Goal: Transaction & Acquisition: Purchase product/service

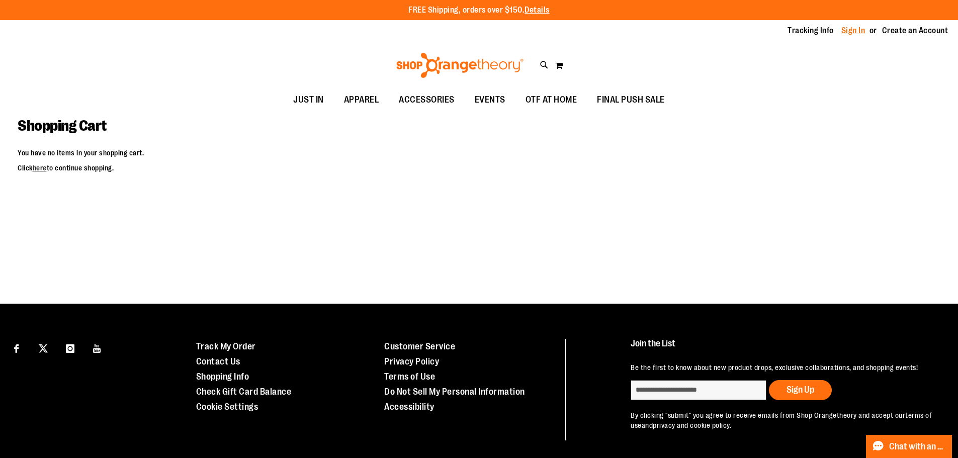
type input "**********"
click at [859, 31] on link "Sign In" at bounding box center [854, 30] width 24 height 11
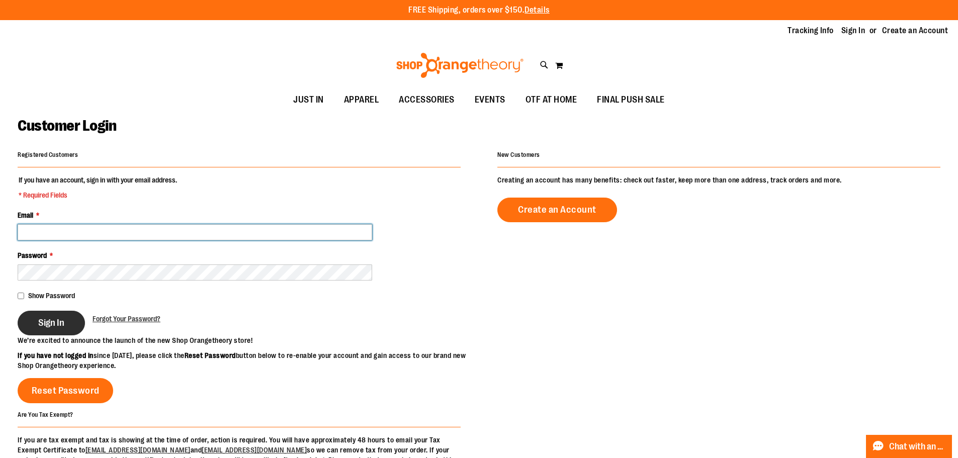
type input "**********"
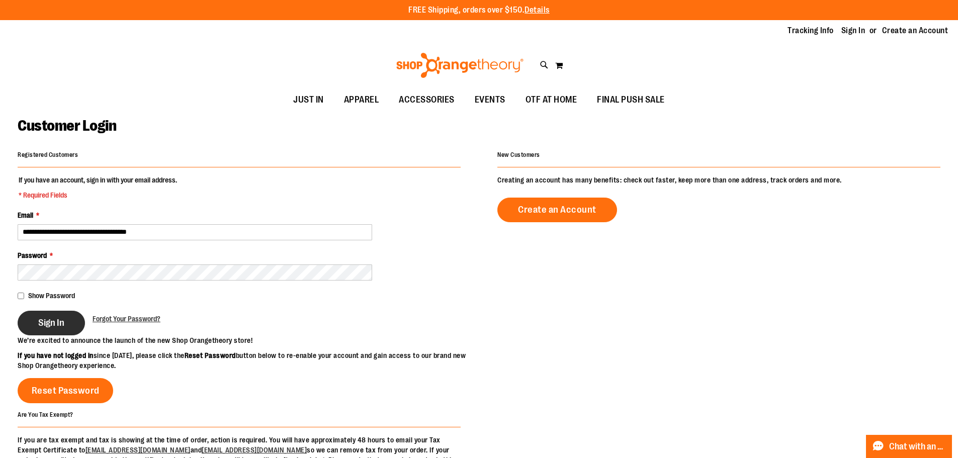
type input "**********"
click at [68, 325] on button "Sign In" at bounding box center [51, 323] width 67 height 25
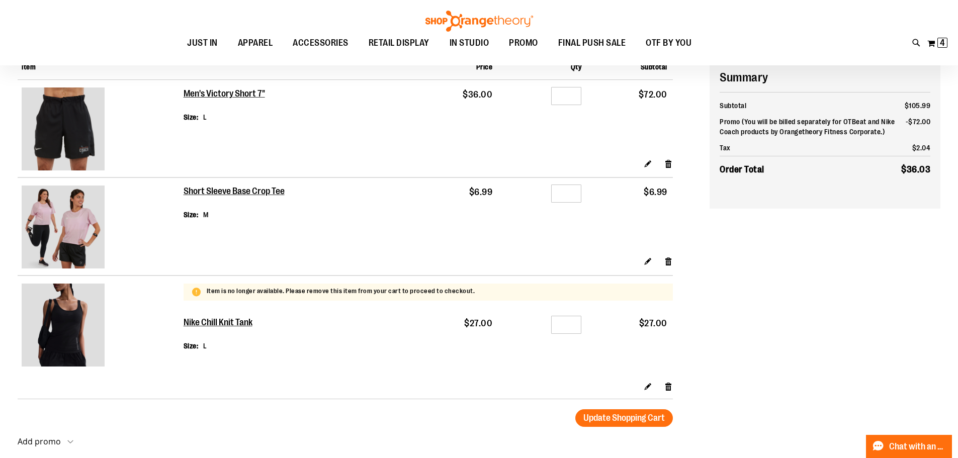
scroll to position [100, 0]
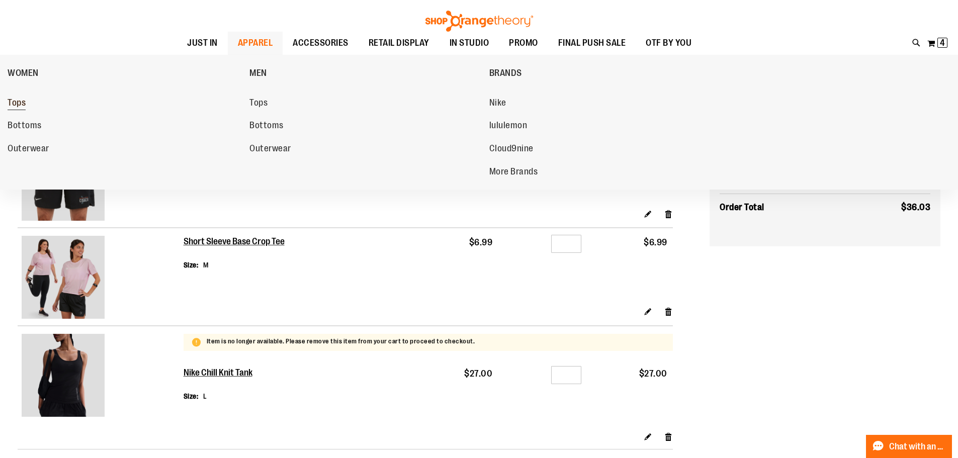
type input "**********"
click at [20, 104] on span "Tops" at bounding box center [17, 104] width 18 height 13
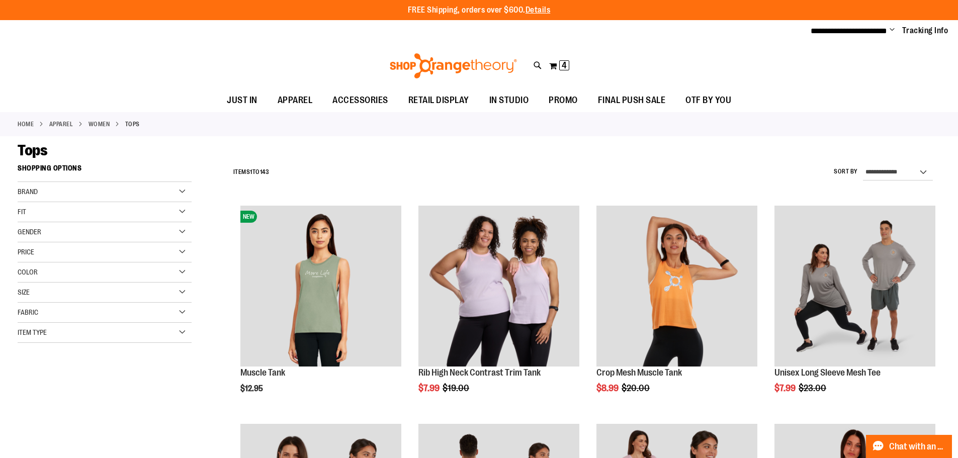
type input "**********"
click at [55, 211] on div "Fit" at bounding box center [105, 212] width 174 height 20
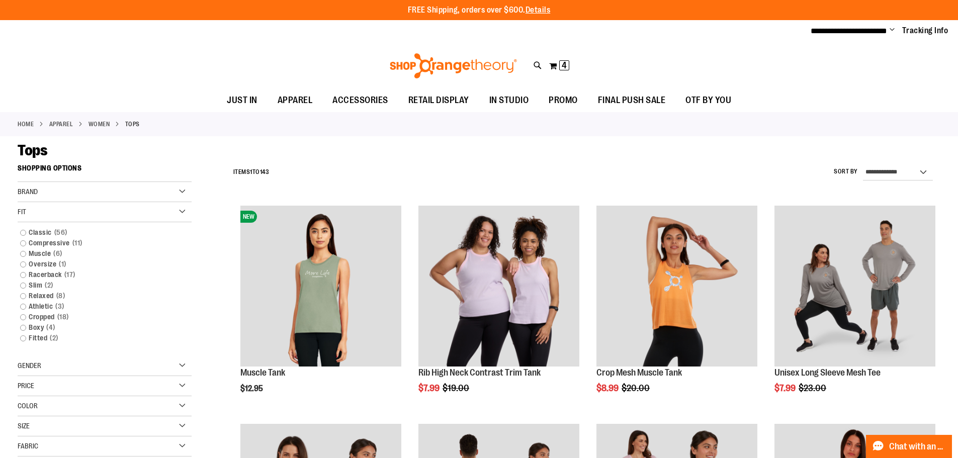
click at [61, 208] on div "Fit" at bounding box center [105, 212] width 174 height 20
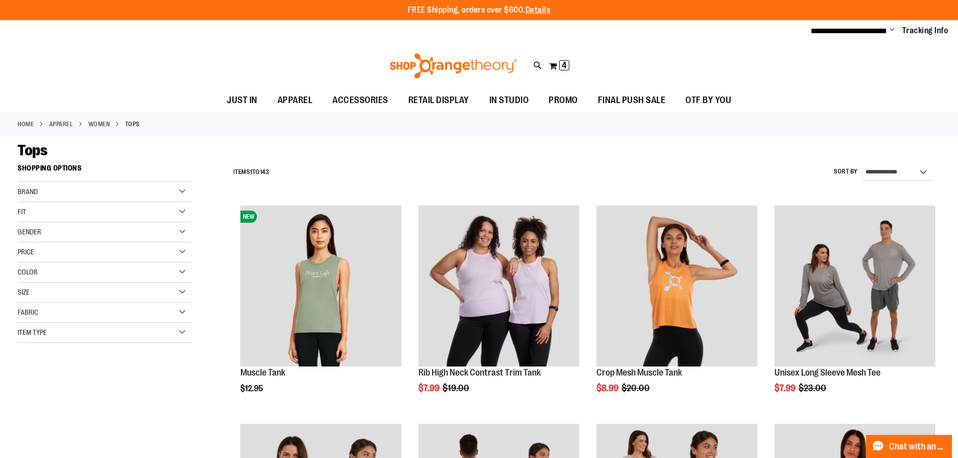
click at [77, 299] on div "Size" at bounding box center [105, 293] width 174 height 20
click at [60, 316] on div "M" at bounding box center [62, 317] width 15 height 15
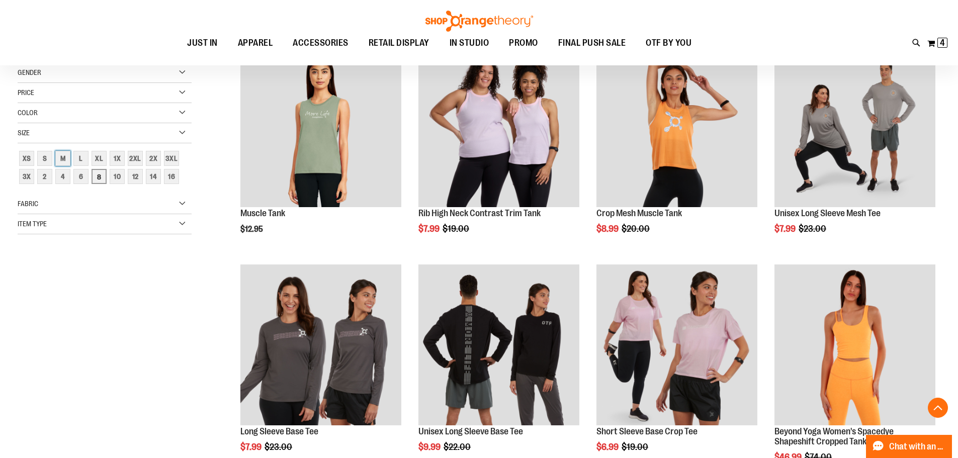
scroll to position [159, 0]
click at [84, 176] on div "6" at bounding box center [80, 176] width 15 height 15
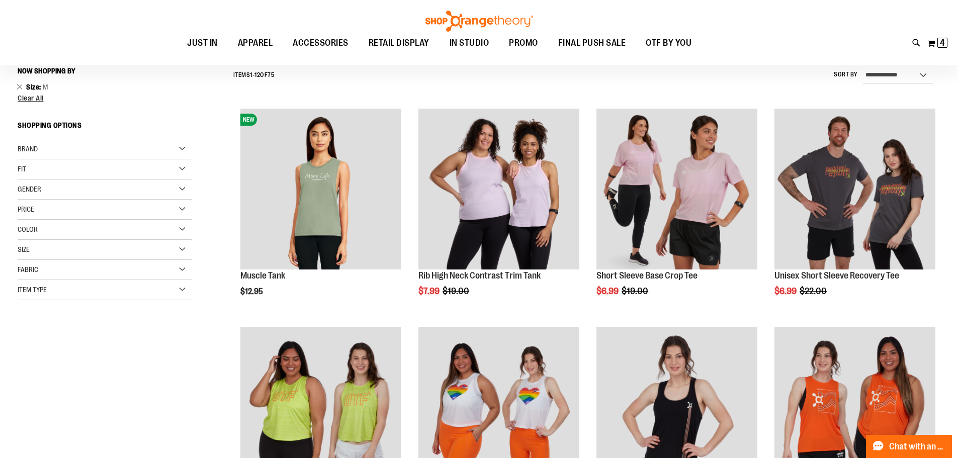
scroll to position [94, 0]
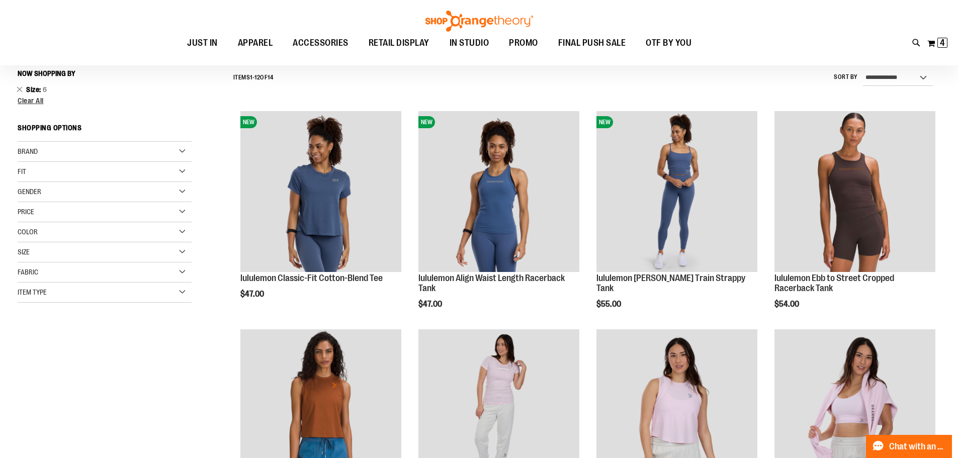
click at [34, 214] on span "Price" at bounding box center [26, 212] width 17 height 8
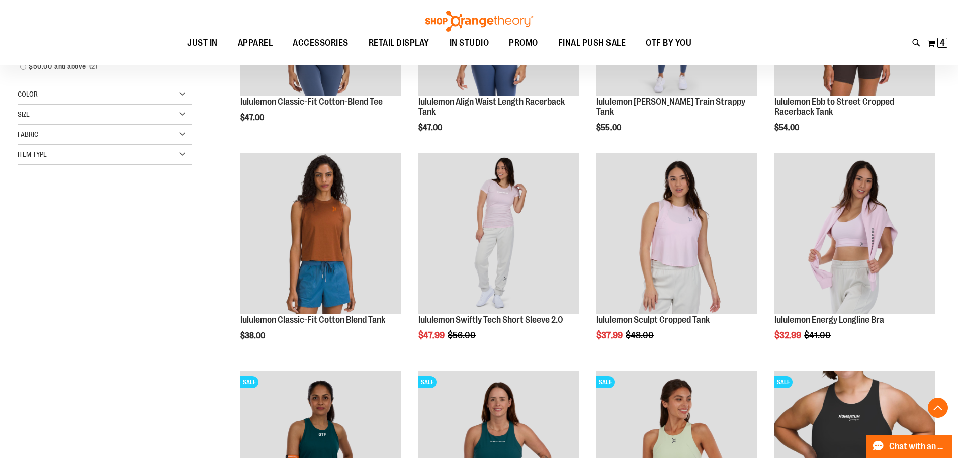
scroll to position [295, 0]
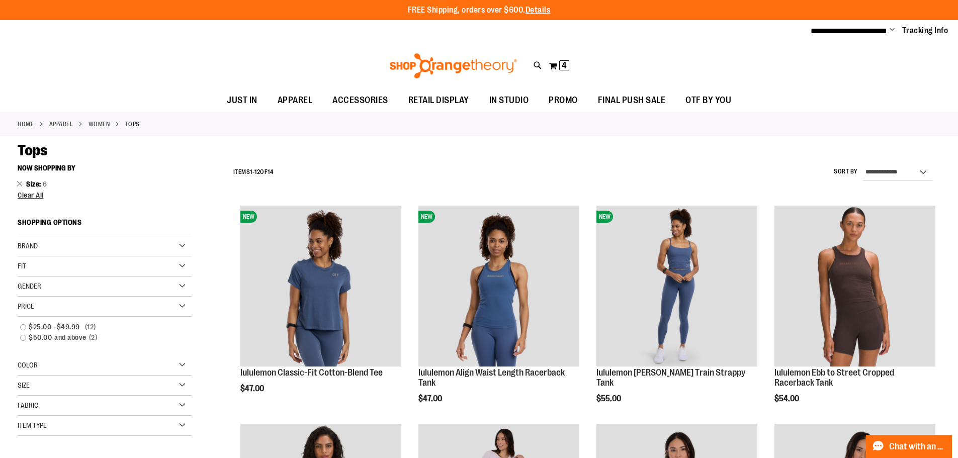
click at [32, 194] on span "Clear All" at bounding box center [31, 195] width 26 height 8
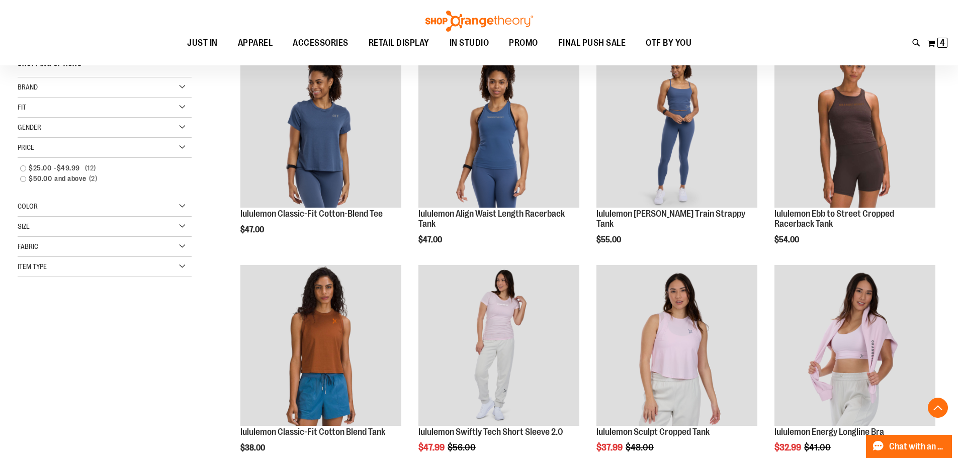
scroll to position [159, 0]
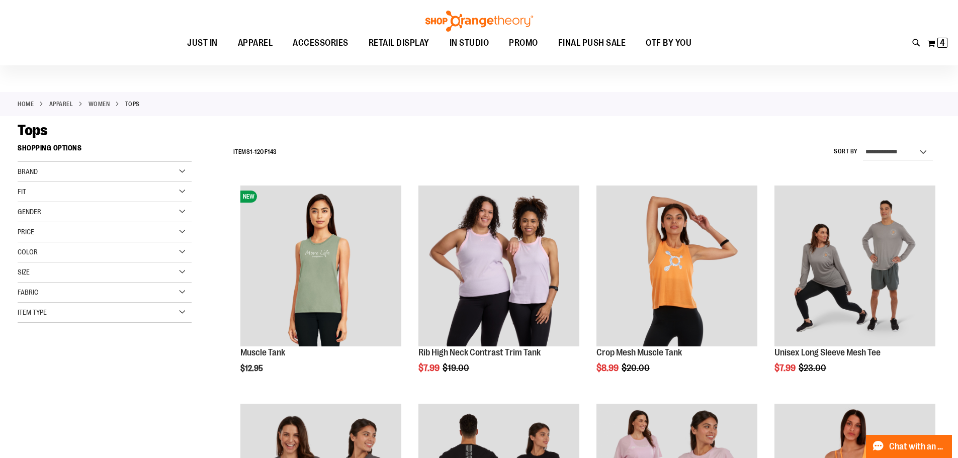
scroll to position [8, 0]
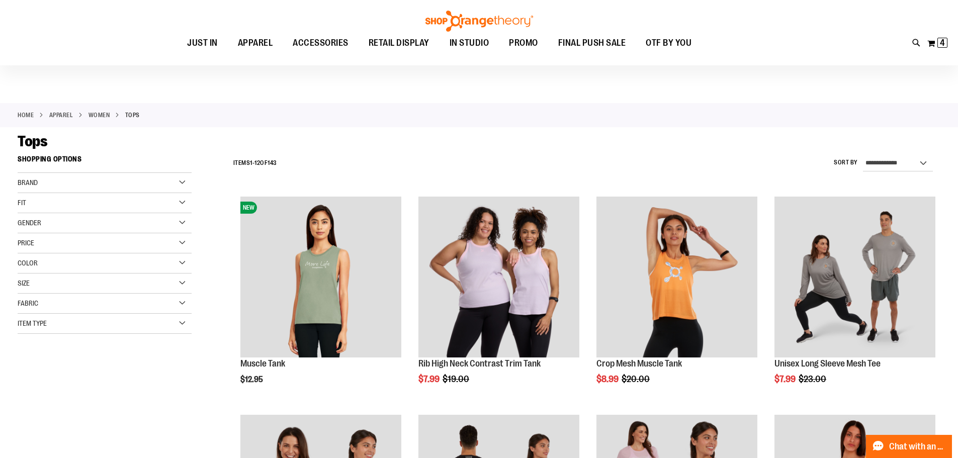
click at [62, 280] on div "Size" at bounding box center [105, 284] width 174 height 20
click at [69, 309] on div "M" at bounding box center [62, 308] width 15 height 15
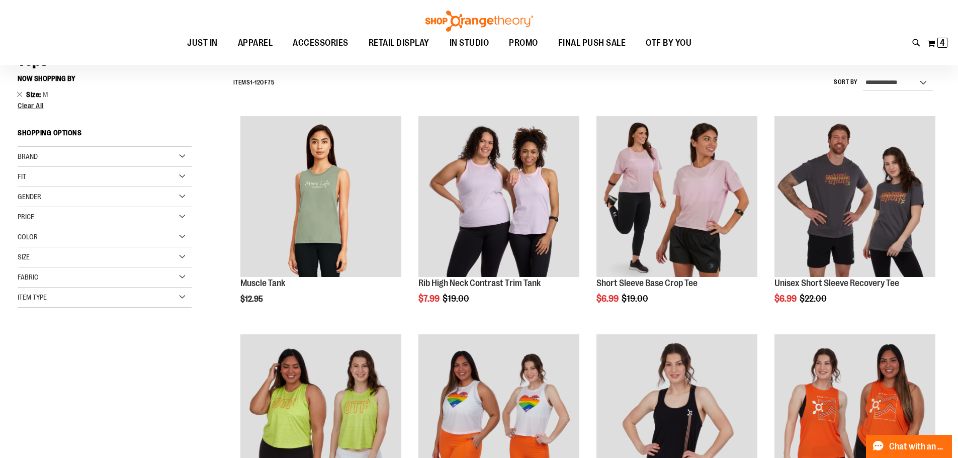
scroll to position [94, 0]
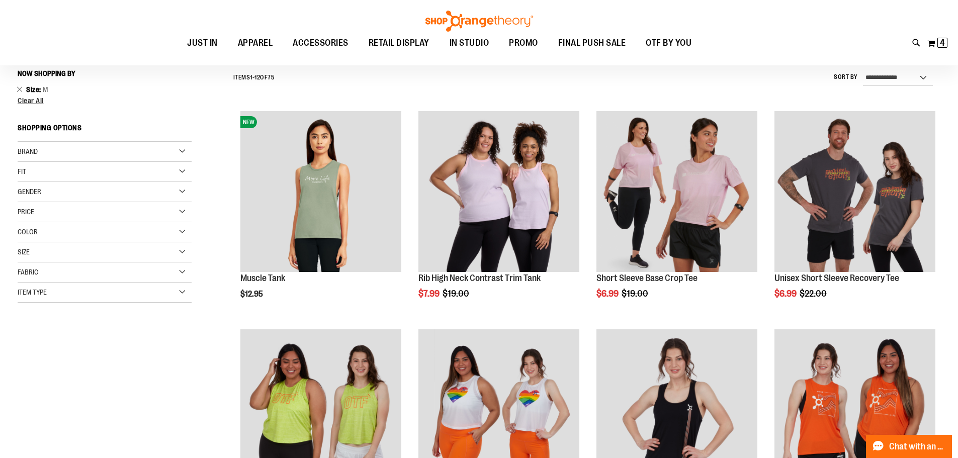
click at [63, 249] on div "Size" at bounding box center [105, 252] width 174 height 20
click at [80, 271] on div "L" at bounding box center [80, 277] width 15 height 15
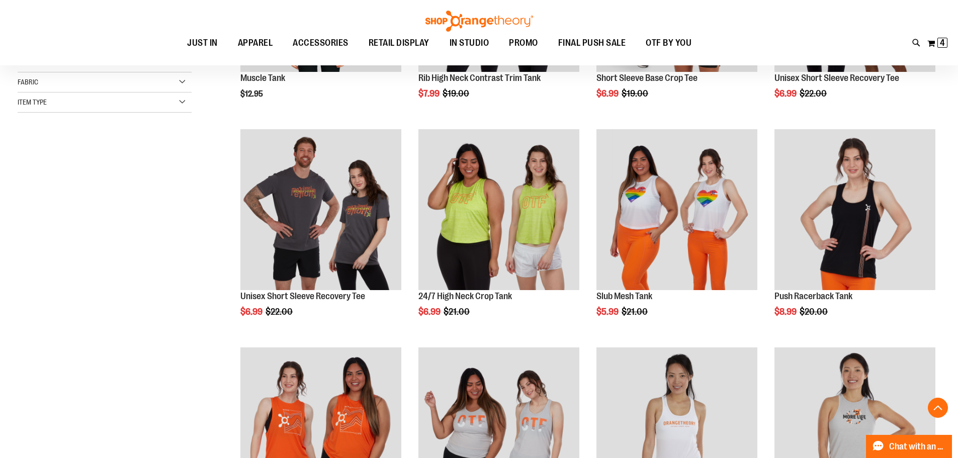
scroll to position [295, 0]
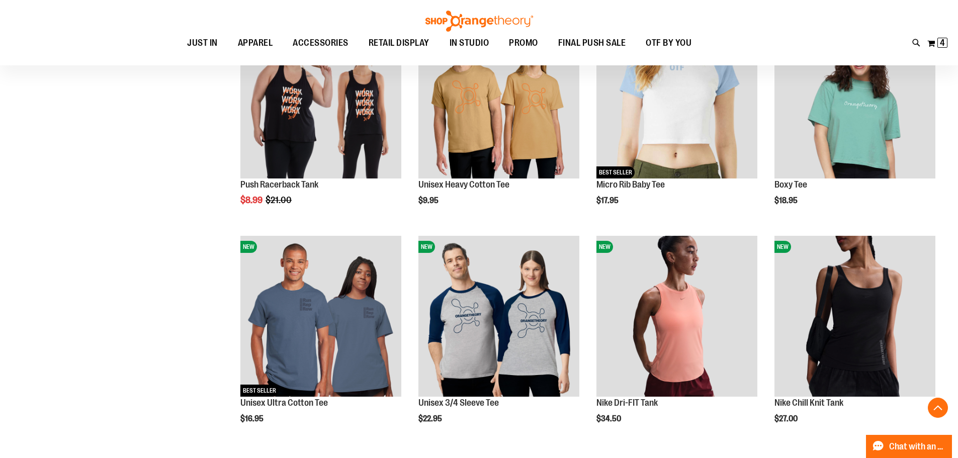
scroll to position [899, 0]
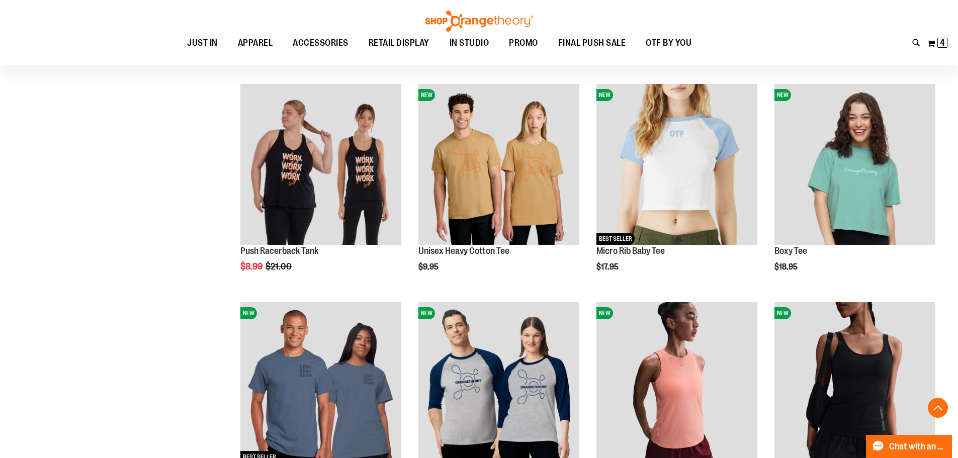
scroll to position [748, 0]
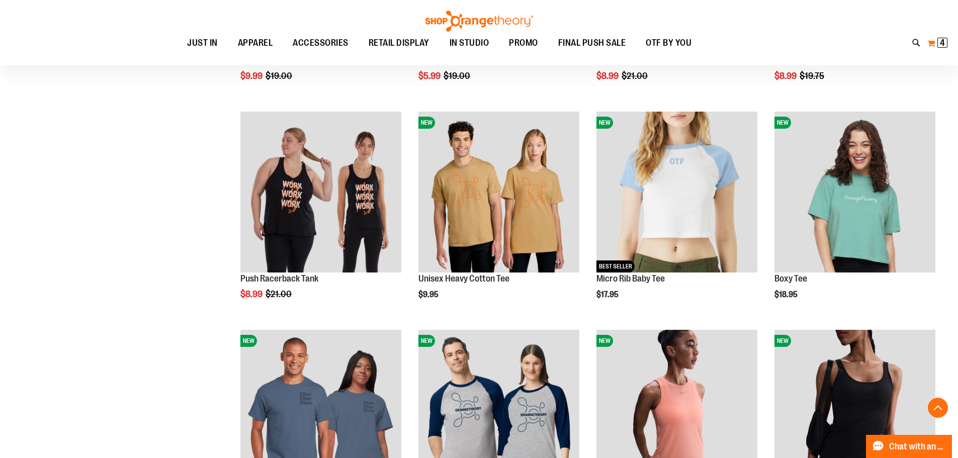
click at [940, 39] on span "4" at bounding box center [942, 43] width 5 height 10
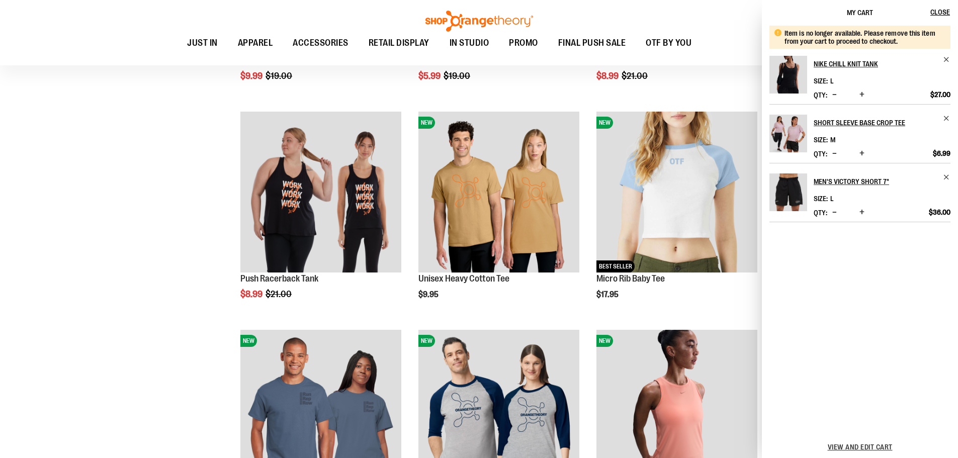
drag, startPoint x: 186, startPoint y: 254, endPoint x: 196, endPoint y: 254, distance: 10.1
click at [191, 254] on div "**********" at bounding box center [479, 443] width 923 height 2065
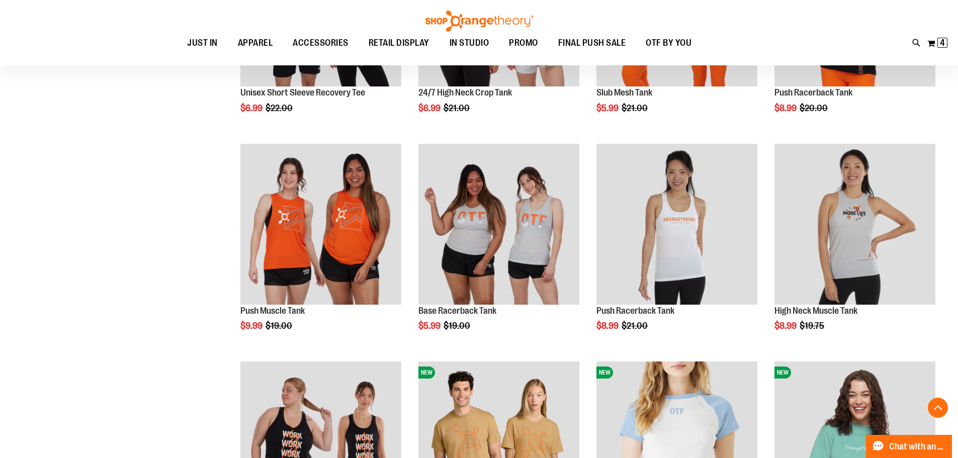
scroll to position [496, 0]
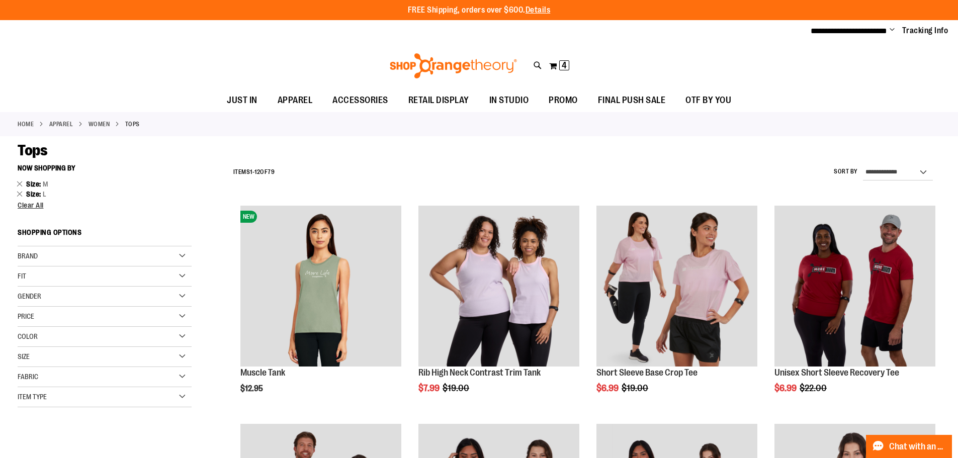
drag, startPoint x: 70, startPoint y: 345, endPoint x: 72, endPoint y: 338, distance: 6.7
click at [70, 343] on div "Color" at bounding box center [105, 337] width 174 height 20
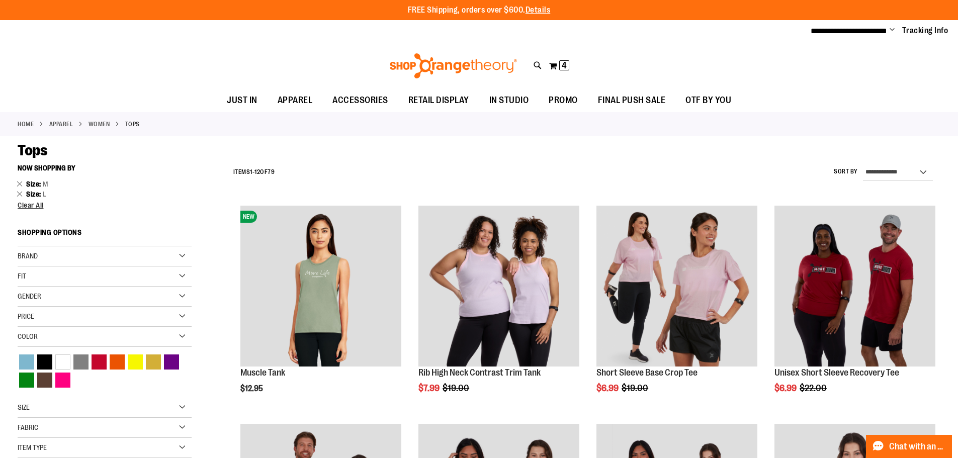
click at [70, 407] on div "Size" at bounding box center [105, 408] width 174 height 20
click at [83, 451] on div "6" at bounding box center [80, 451] width 15 height 15
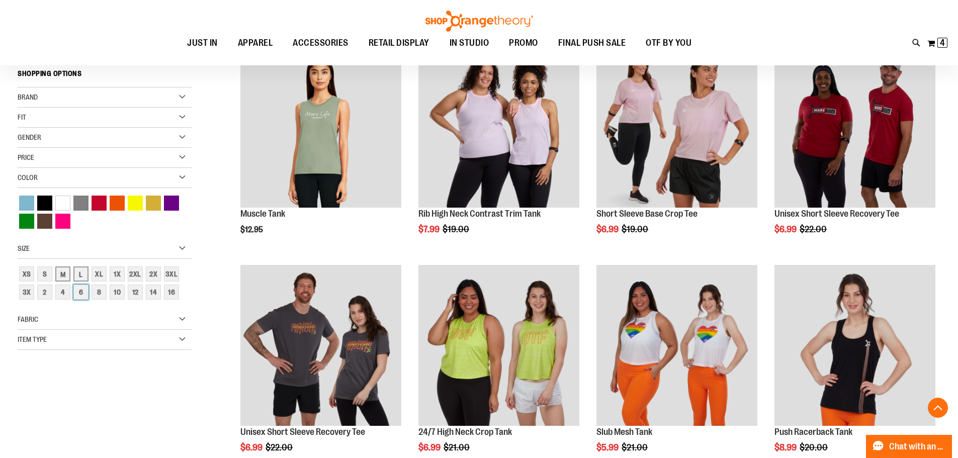
scroll to position [159, 0]
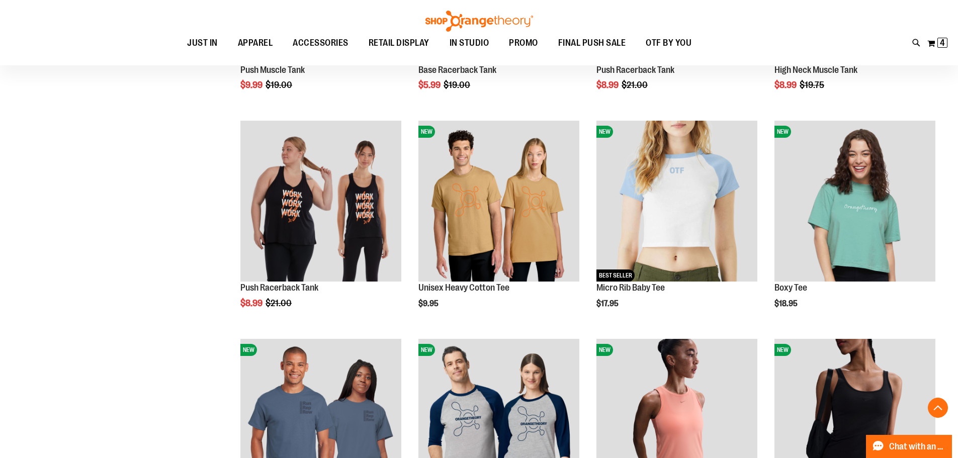
scroll to position [855, 0]
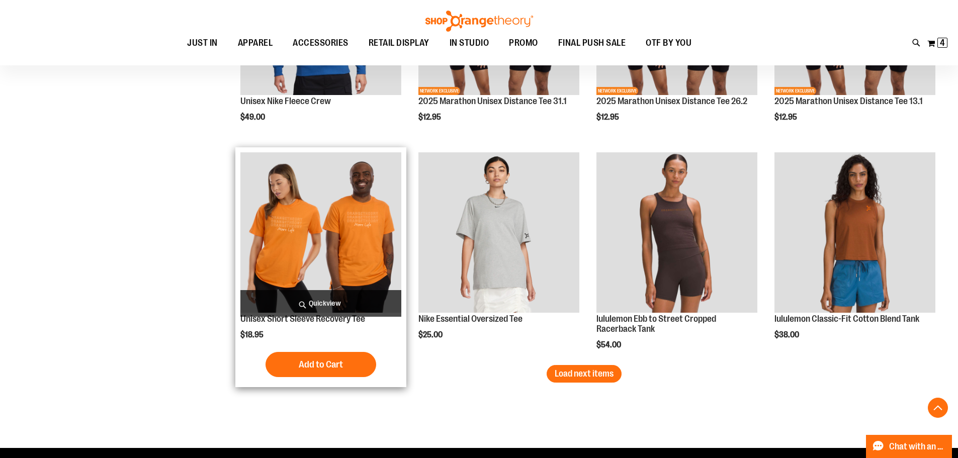
scroll to position [1811, 0]
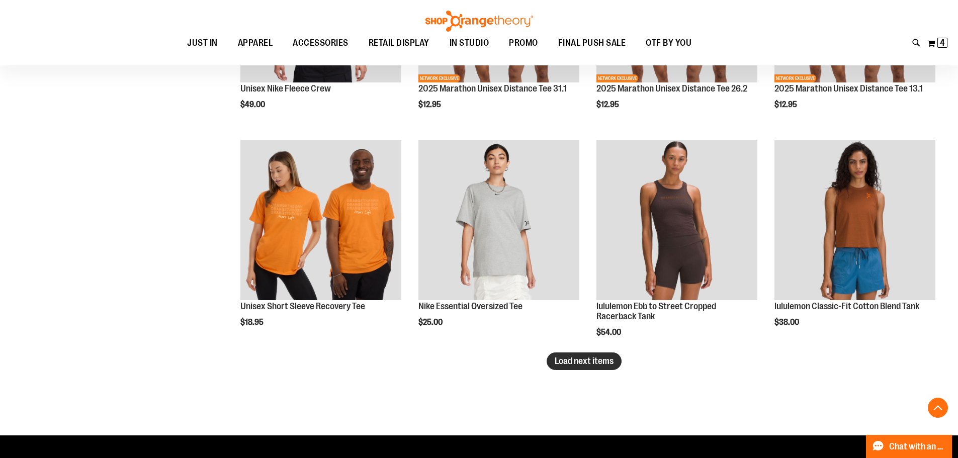
click at [594, 368] on button "Load next items" at bounding box center [584, 362] width 75 height 18
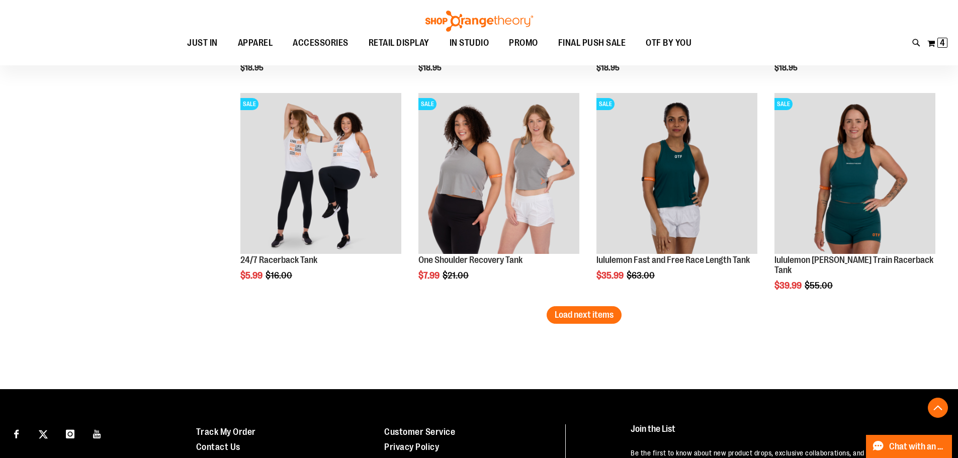
scroll to position [2515, 0]
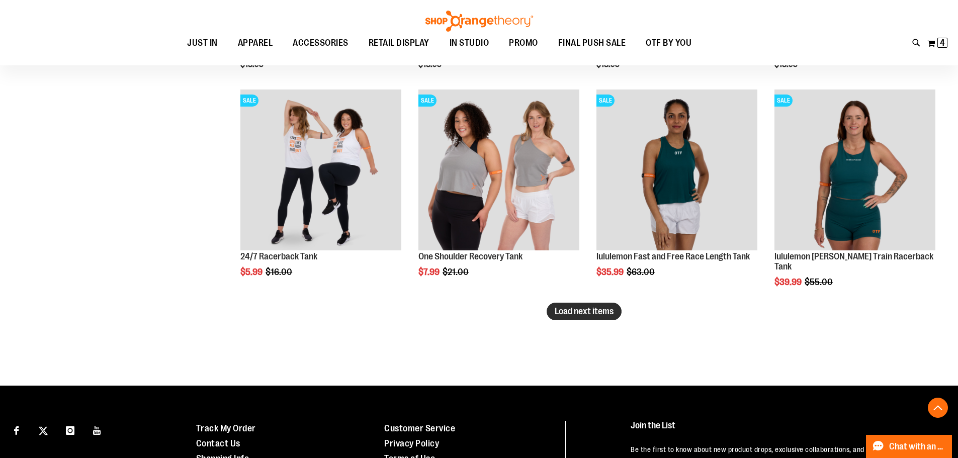
click at [591, 314] on span "Load next items" at bounding box center [584, 311] width 59 height 10
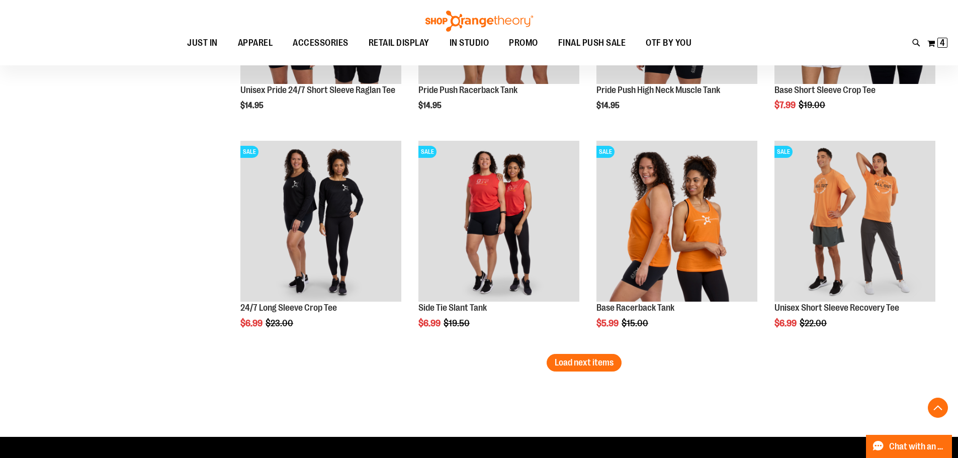
scroll to position [3119, 0]
click at [573, 359] on span "Load next items" at bounding box center [584, 362] width 59 height 10
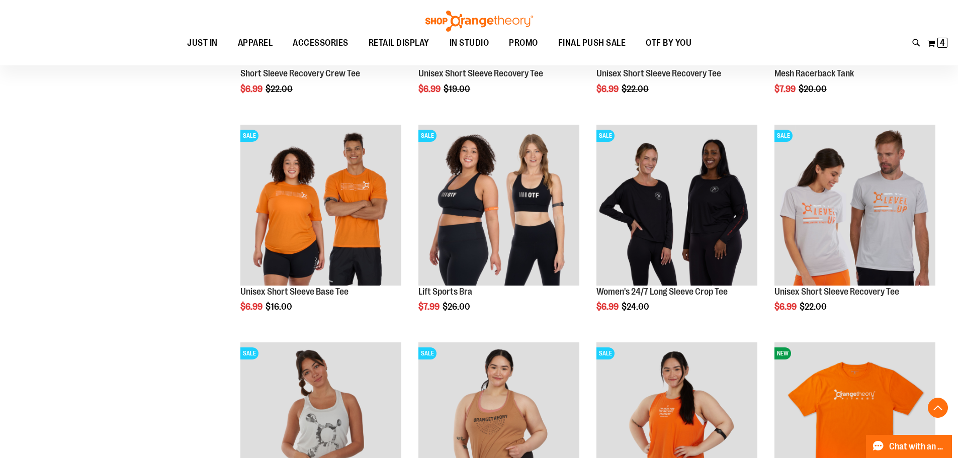
scroll to position [3572, 0]
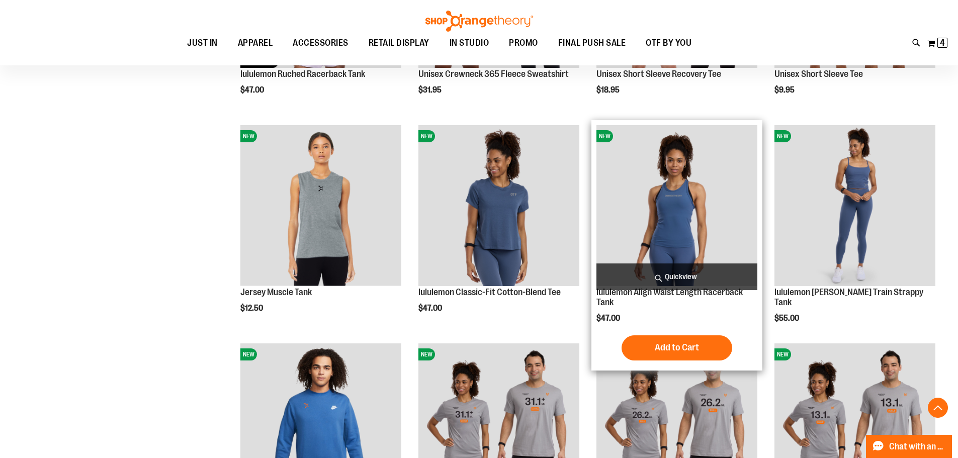
scroll to position [1408, 0]
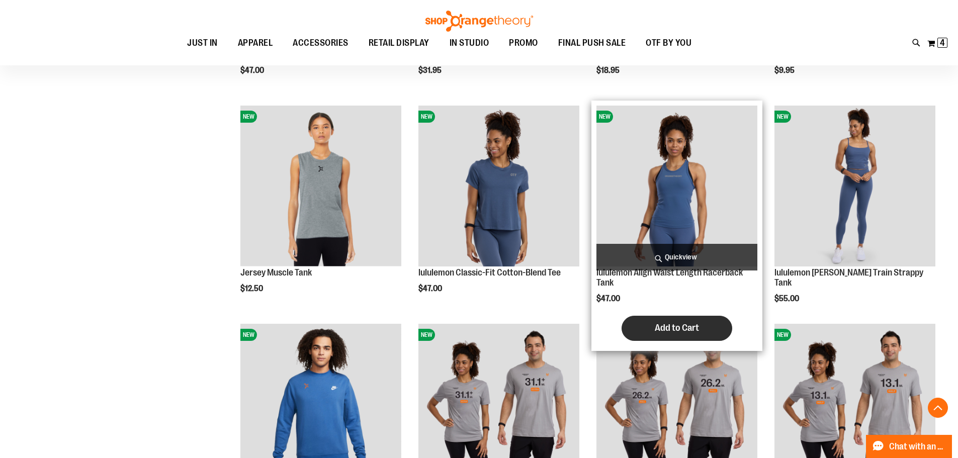
click at [690, 333] on span "Add to Cart" at bounding box center [677, 327] width 44 height 11
click at [689, 232] on img "product" at bounding box center [677, 186] width 161 height 161
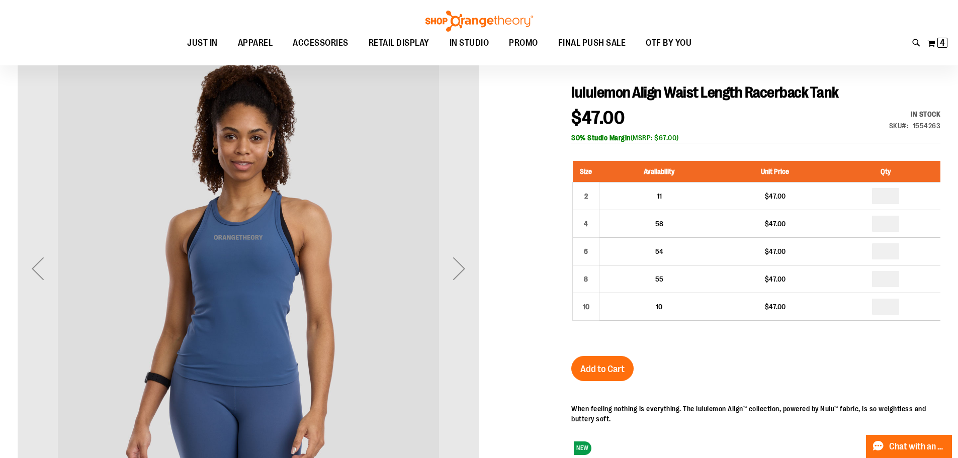
scroll to position [150, 0]
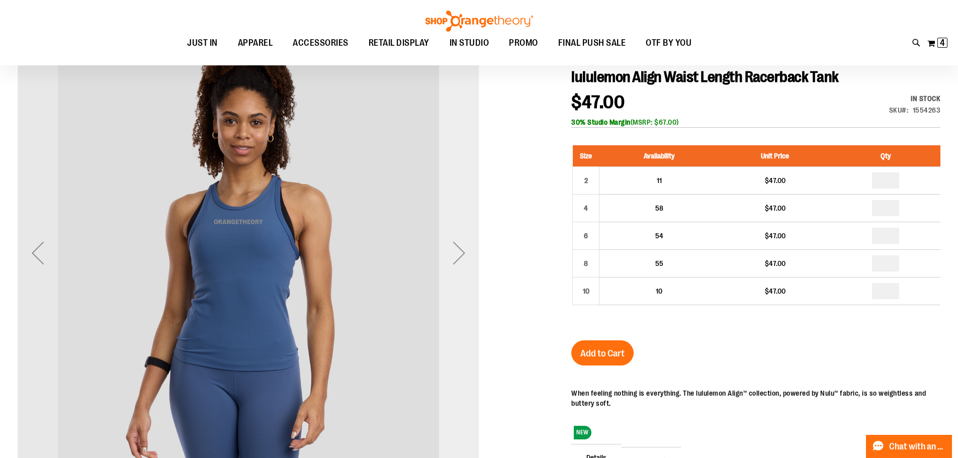
type input "**********"
click at [458, 250] on div "Next" at bounding box center [459, 253] width 40 height 40
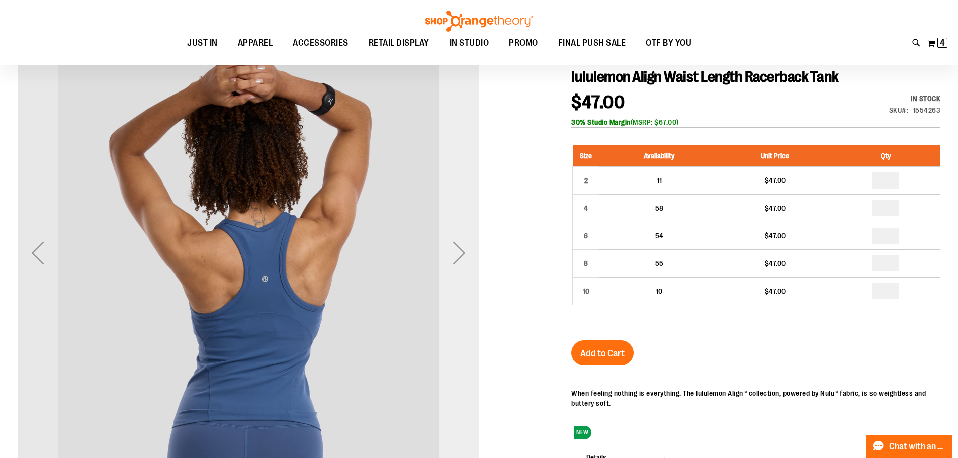
click at [458, 250] on div "Next" at bounding box center [459, 253] width 40 height 40
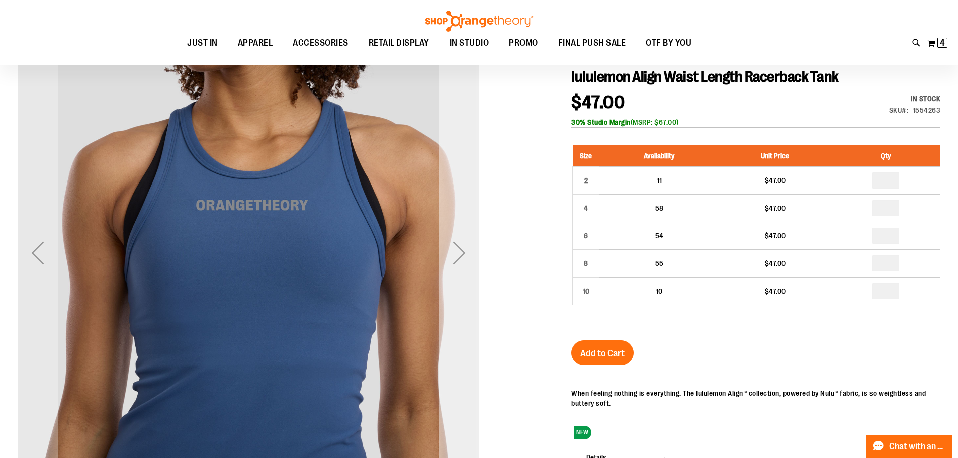
click at [454, 253] on div "Next" at bounding box center [459, 253] width 40 height 40
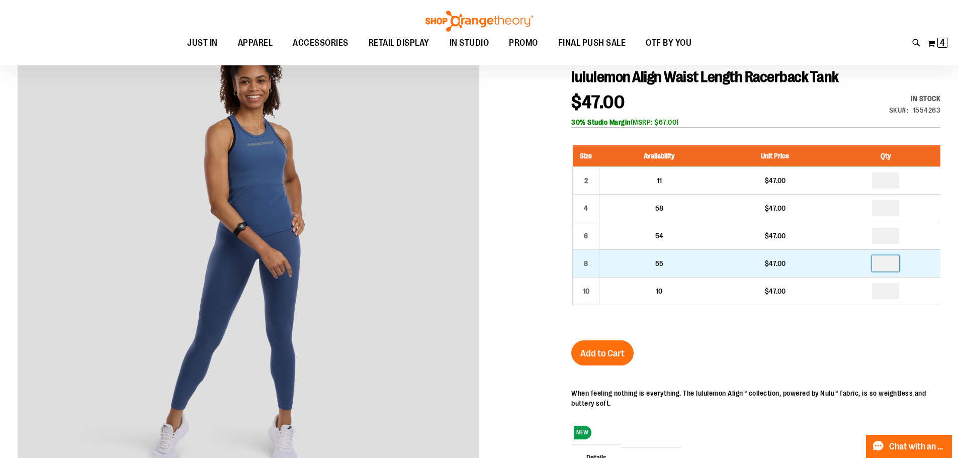
click at [885, 265] on input "number" at bounding box center [885, 264] width 27 height 16
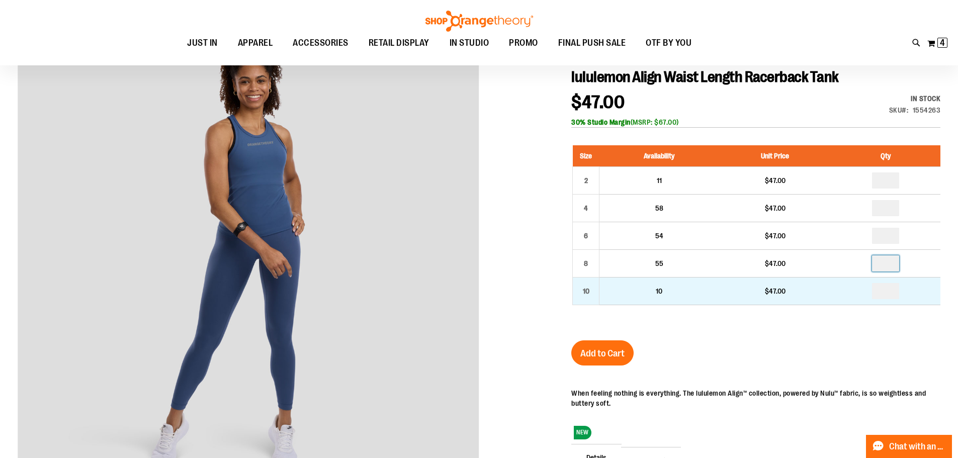
type input "*"
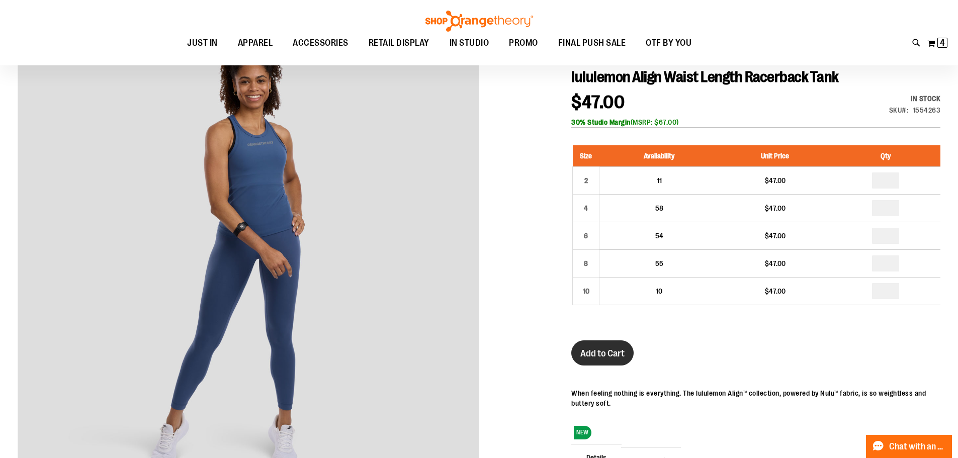
click at [604, 350] on span "Add to Cart" at bounding box center [603, 353] width 44 height 11
click at [936, 40] on button "My Cart 4 4 items" at bounding box center [937, 43] width 21 height 16
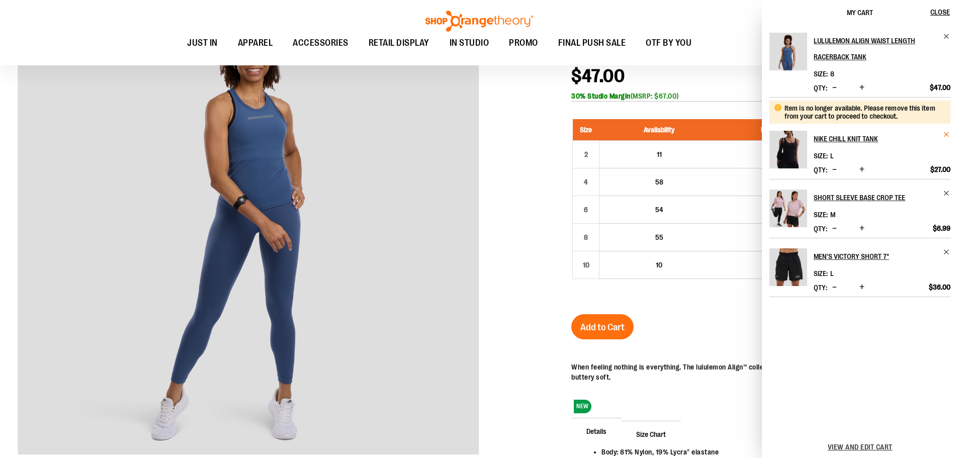
click at [949, 133] on span "Remove item" at bounding box center [947, 135] width 8 height 8
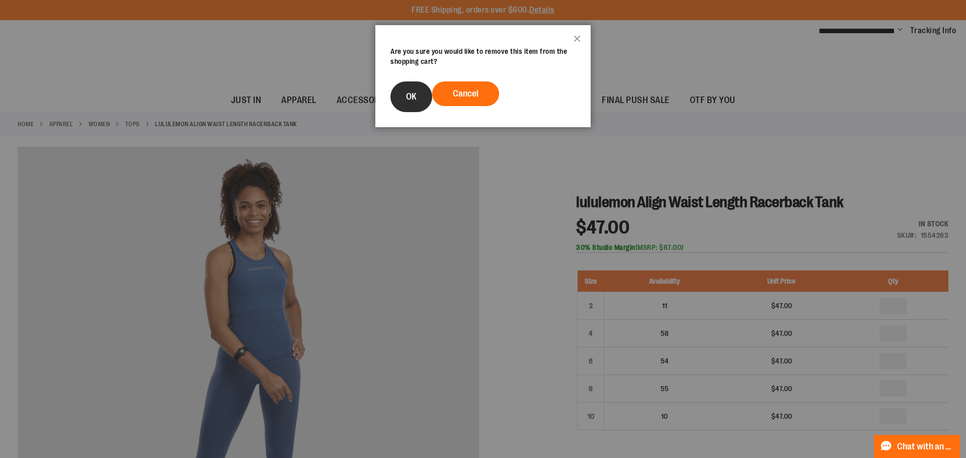
click at [413, 93] on span "OK" at bounding box center [411, 97] width 11 height 10
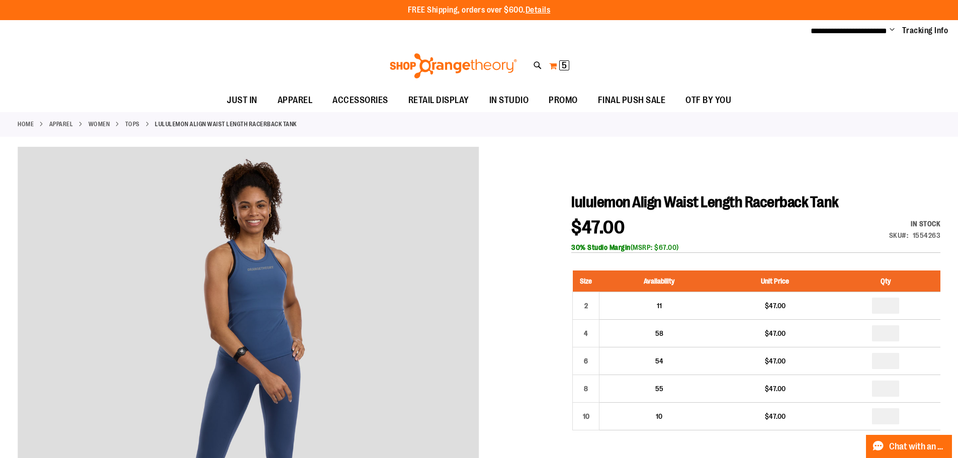
click at [554, 64] on button "My Cart 5 5 items" at bounding box center [559, 66] width 21 height 16
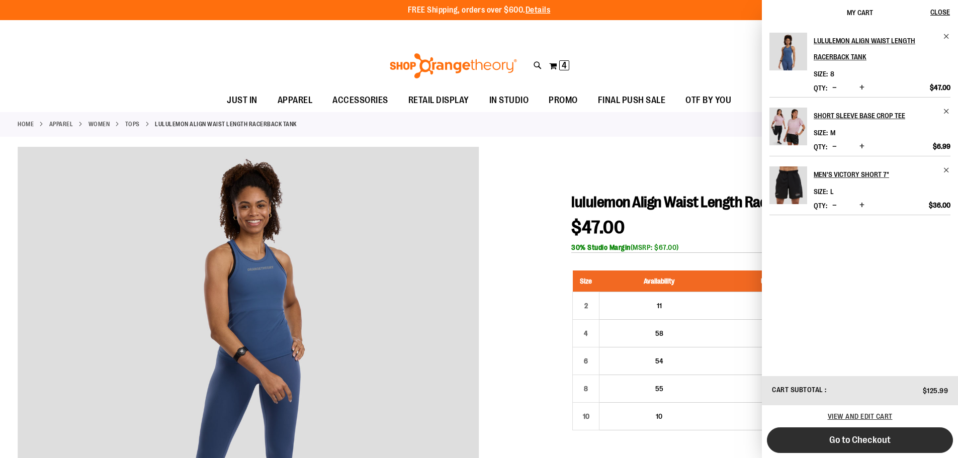
click at [859, 447] on button "Go to Checkout" at bounding box center [860, 441] width 186 height 26
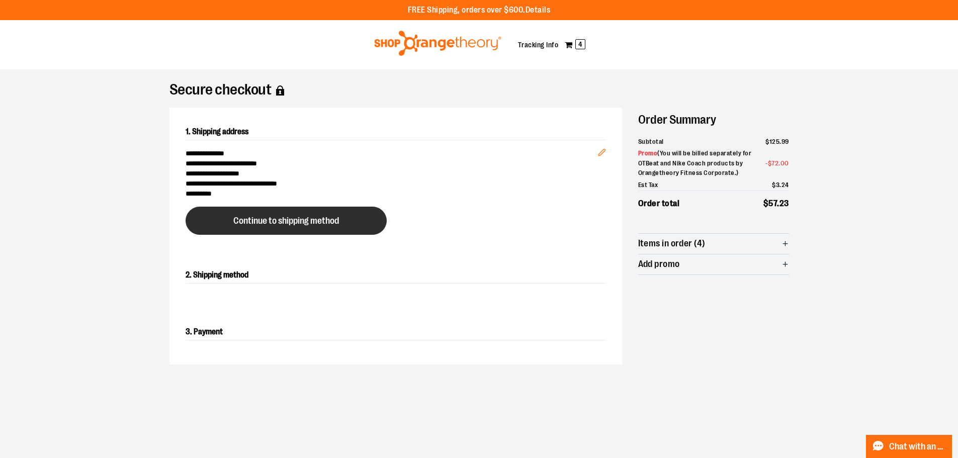
click at [303, 224] on span "Continue to shipping method" at bounding box center [286, 221] width 106 height 10
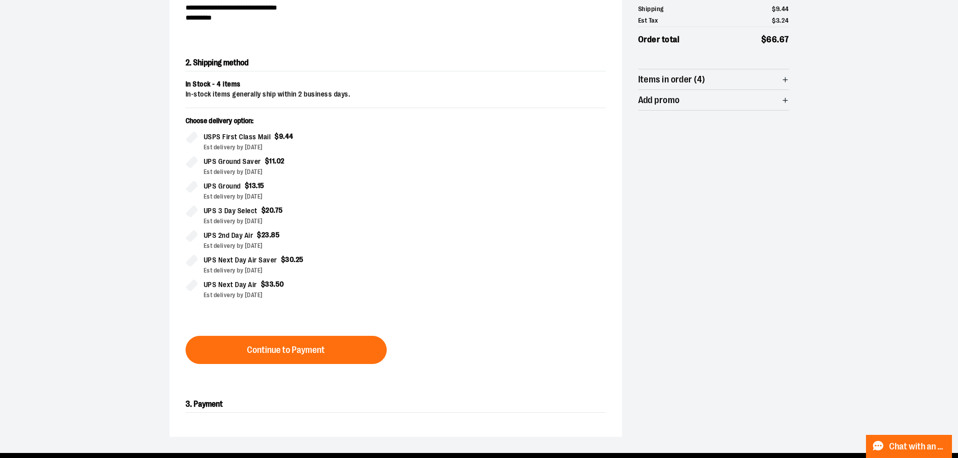
scroll to position [252, 0]
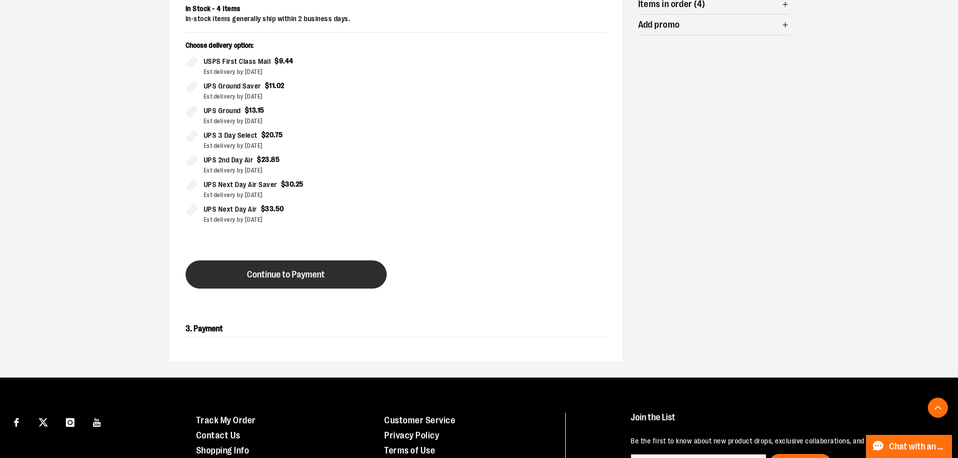
click at [276, 274] on span "Continue to Payment" at bounding box center [286, 275] width 78 height 10
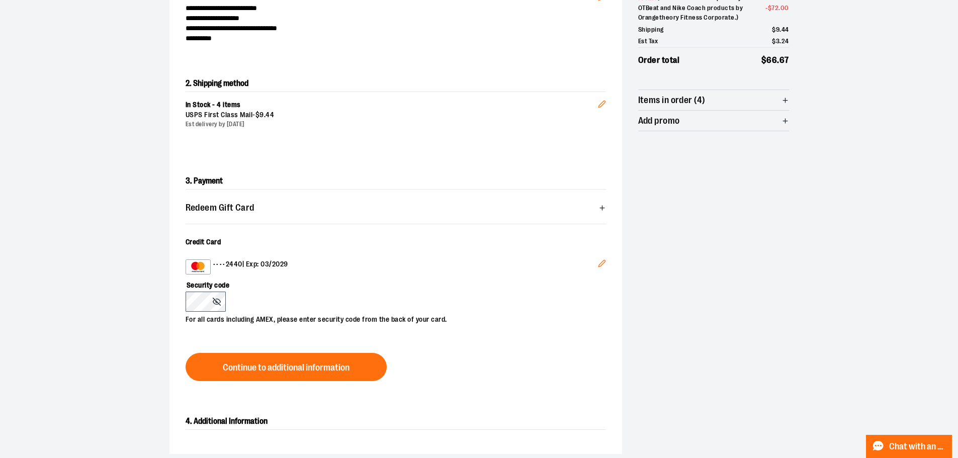
scroll to position [151, 0]
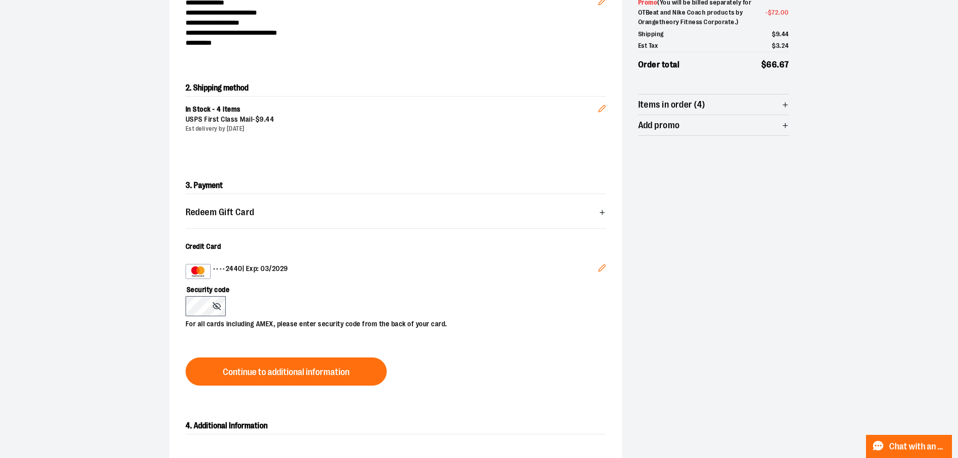
click at [602, 271] on icon "Edit" at bounding box center [602, 268] width 8 height 8
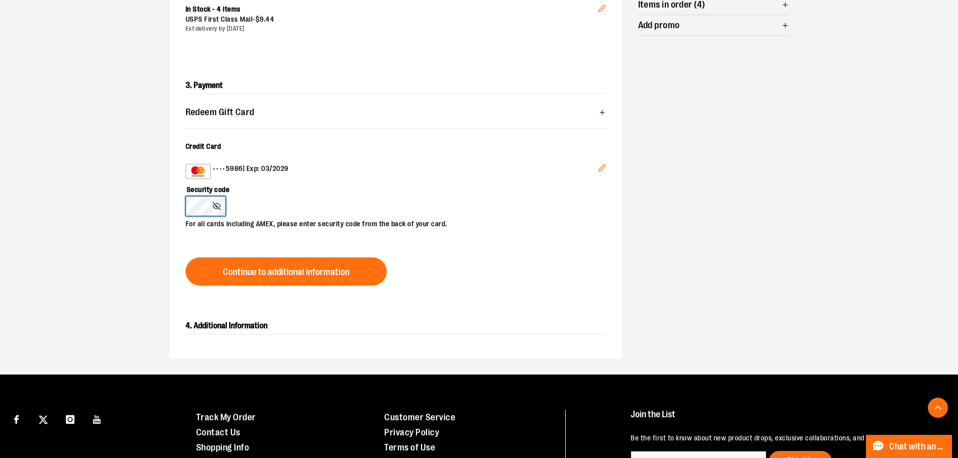
scroll to position [252, 0]
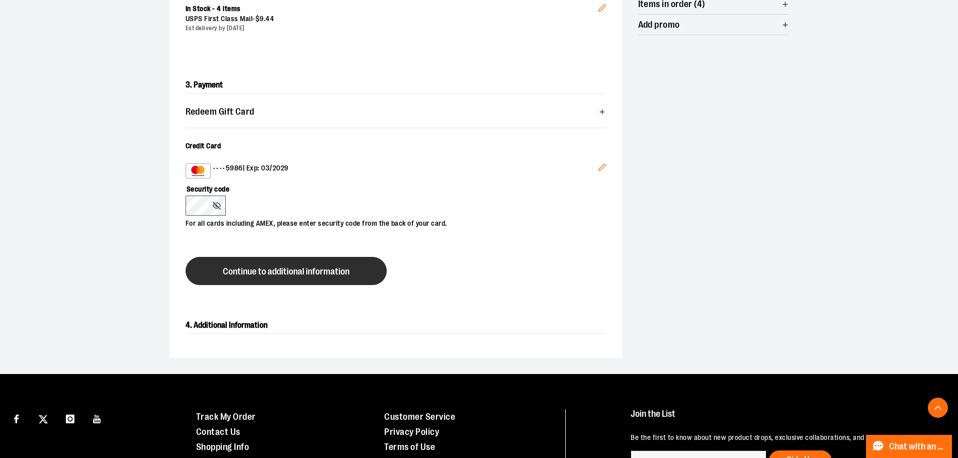
click at [279, 275] on span "Continue to additional information" at bounding box center [286, 272] width 127 height 10
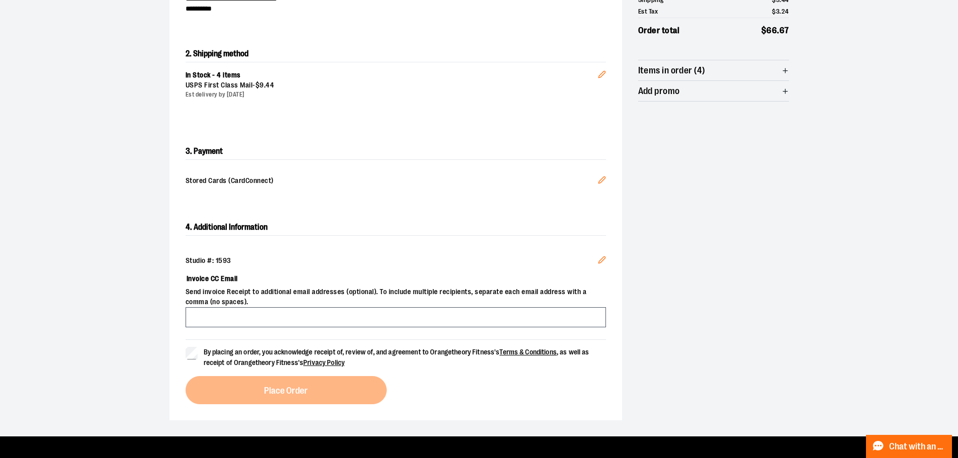
scroll to position [201, 0]
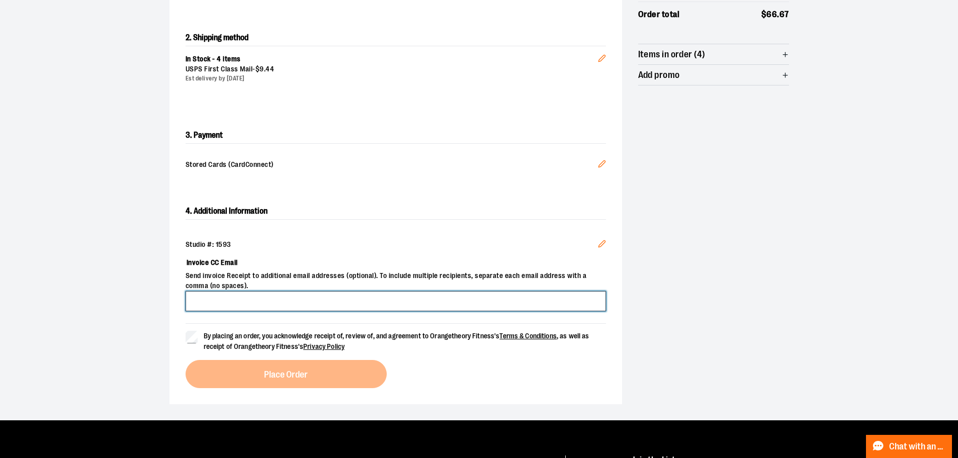
click at [312, 298] on input "Invoice CC Email" at bounding box center [396, 301] width 421 height 20
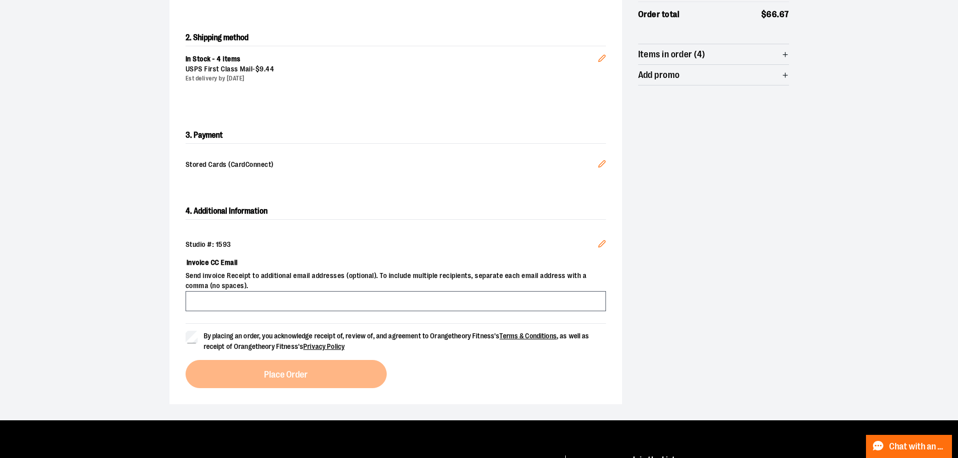
click at [753, 346] on div "**********" at bounding box center [480, 155] width 620 height 498
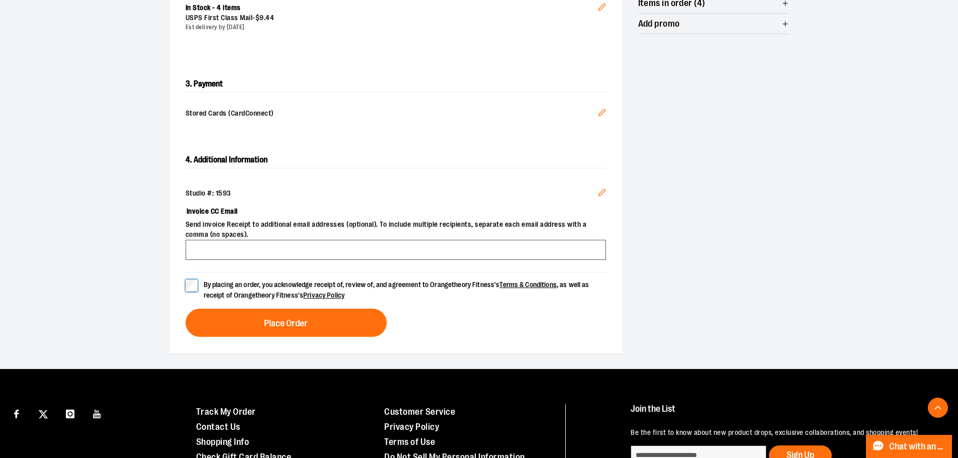
scroll to position [302, 0]
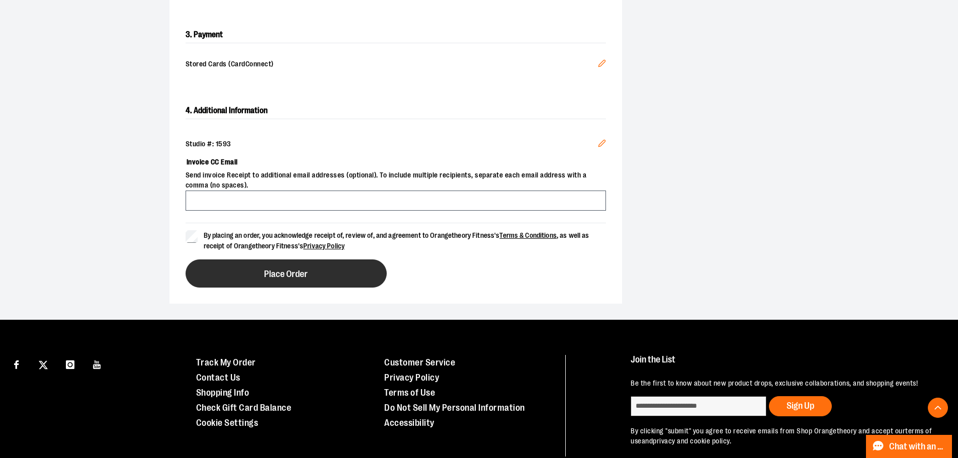
click at [287, 278] on button "Place Order" at bounding box center [286, 274] width 201 height 28
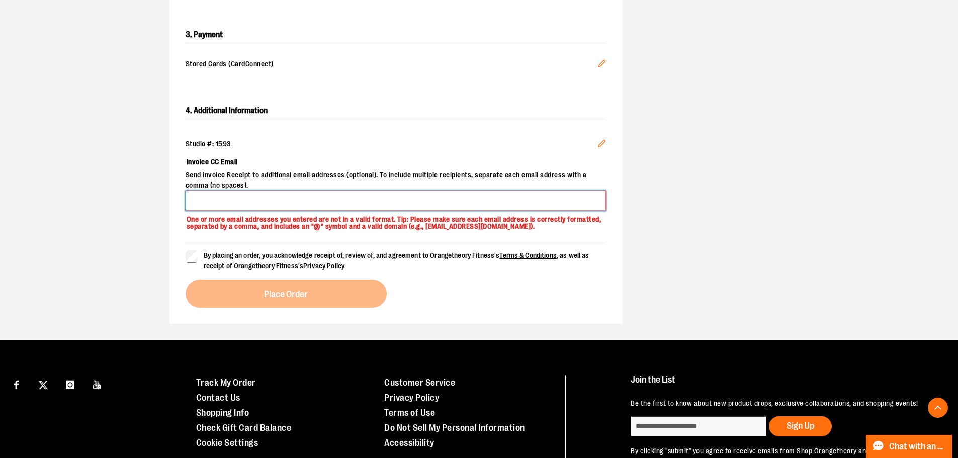
click at [325, 197] on input "Invoice CC Email" at bounding box center [396, 201] width 421 height 20
type input "**********"
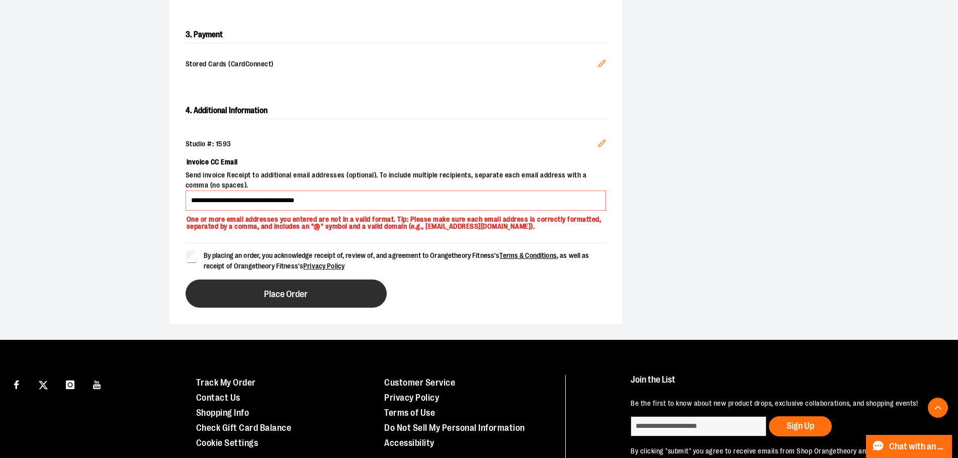
click at [302, 292] on span "Place Order" at bounding box center [286, 295] width 44 height 10
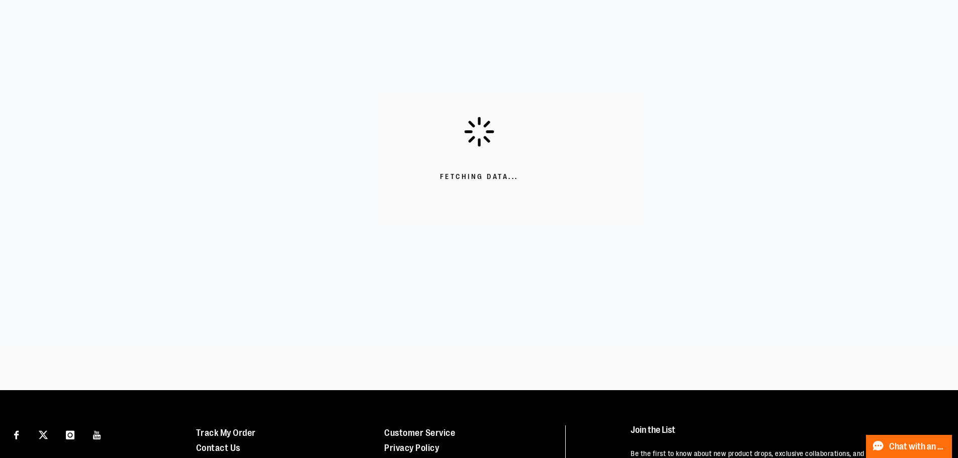
scroll to position [101, 0]
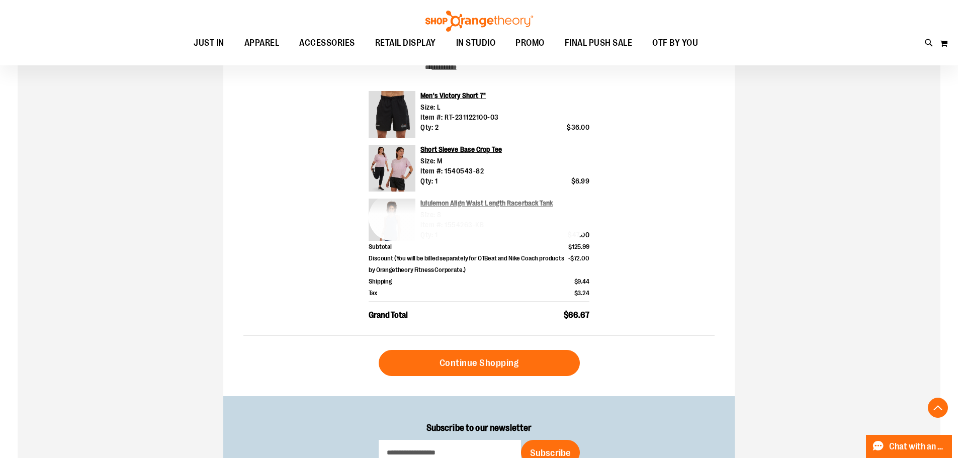
scroll to position [302, 0]
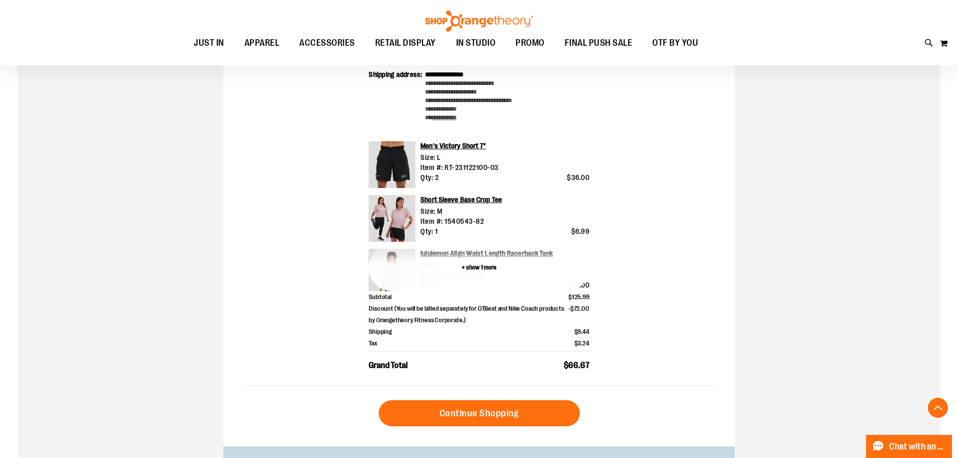
type input "**********"
click at [443, 275] on button "+ show 1 more" at bounding box center [479, 268] width 221 height 47
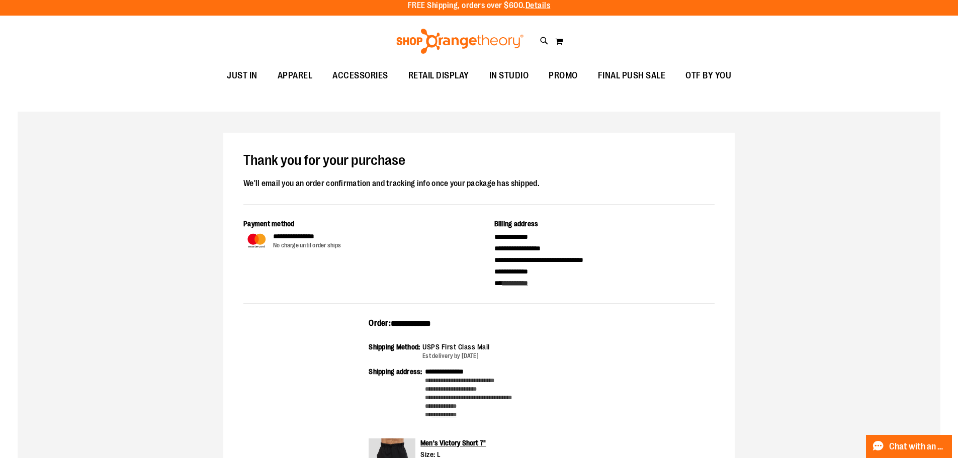
scroll to position [0, 0]
